Goal: Task Accomplishment & Management: Complete application form

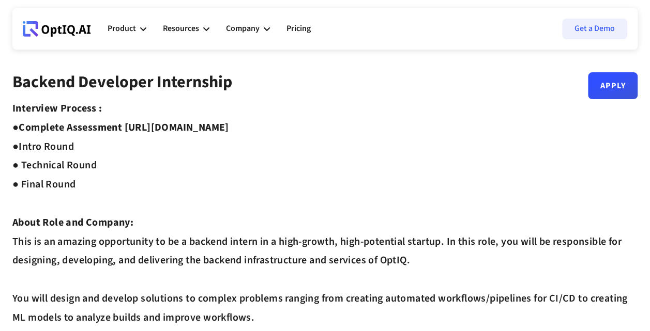
drag, startPoint x: 187, startPoint y: 124, endPoint x: 267, endPoint y: 124, distance: 80.1
click at [229, 124] on strong "Complete Assessment [URL][DOMAIN_NAME] ●" at bounding box center [120, 137] width 217 height 34
drag, startPoint x: 267, startPoint y: 124, endPoint x: 363, endPoint y: 129, distance: 95.8
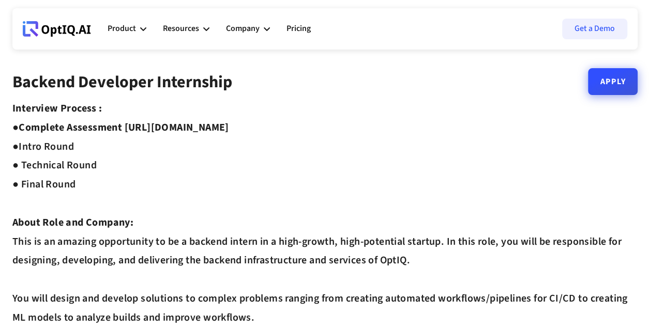
click at [613, 79] on link "Apply" at bounding box center [613, 81] width 50 height 27
click at [602, 90] on link "Apply" at bounding box center [613, 81] width 50 height 27
